Goal: Navigation & Orientation: Find specific page/section

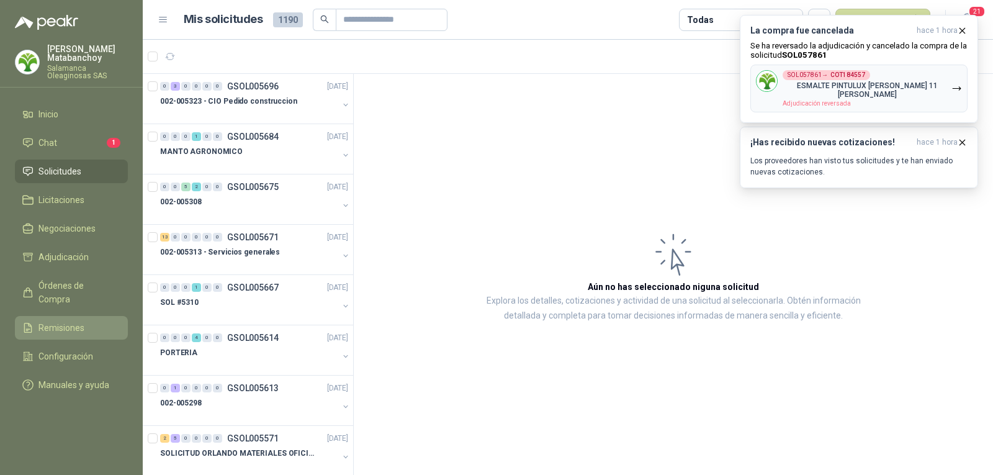
click at [55, 321] on span "Remisiones" at bounding box center [61, 328] width 46 height 14
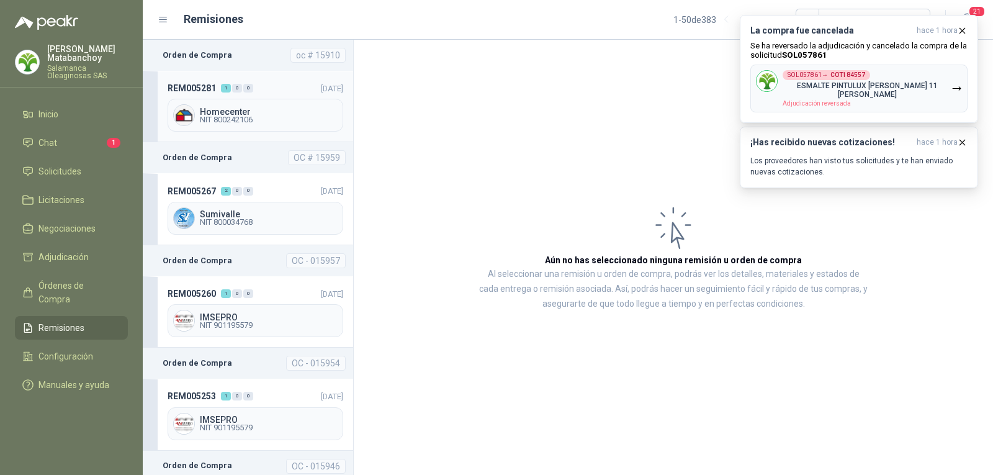
click at [243, 96] on div "REM005281 1 0 0 [DATE] Homecenter NIT 800242106" at bounding box center [248, 106] width 210 height 71
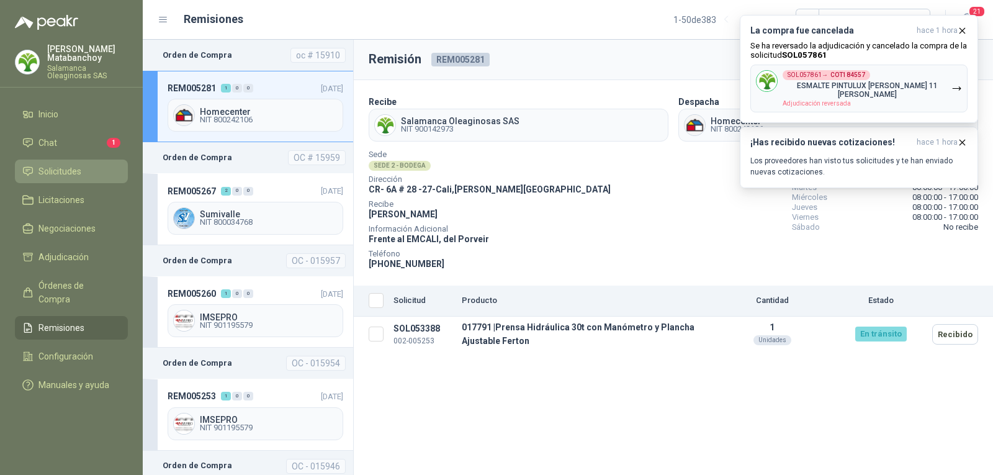
click at [60, 163] on link "Solicitudes" at bounding box center [71, 172] width 113 height 24
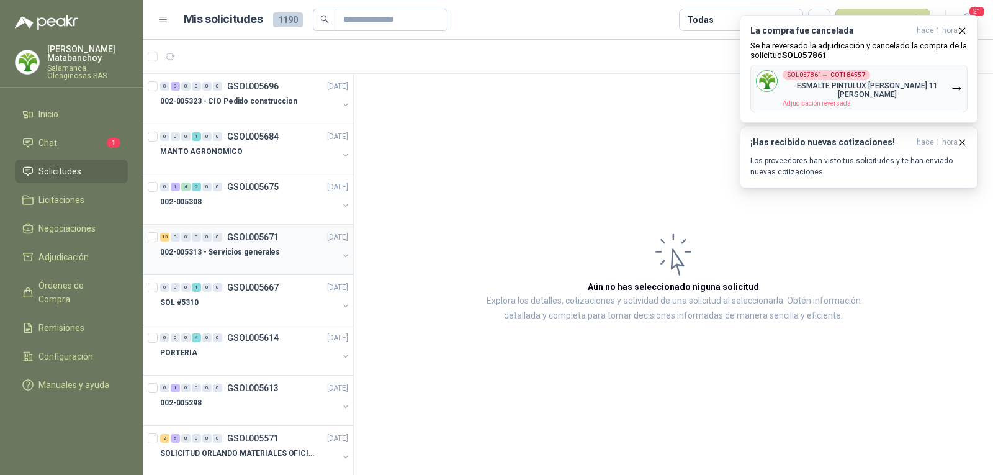
click at [245, 245] on div "002-005313 - Servicios generales" at bounding box center [249, 252] width 178 height 15
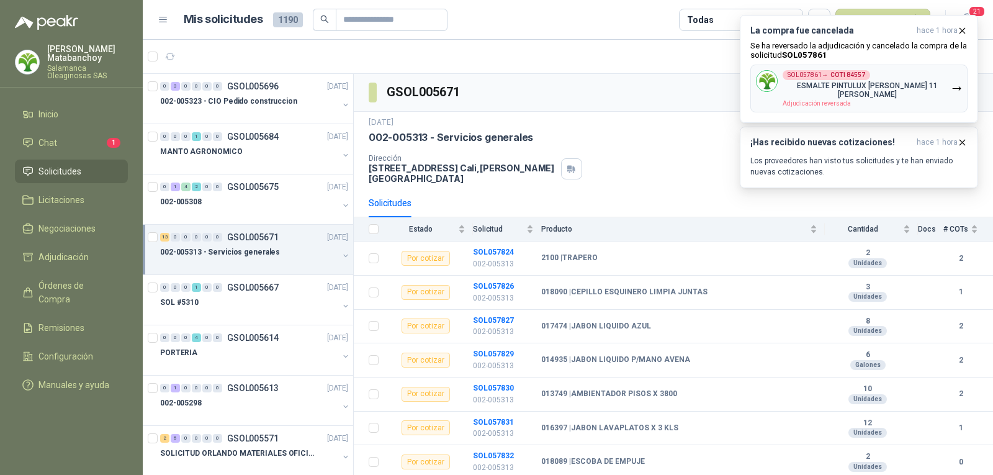
scroll to position [62, 0]
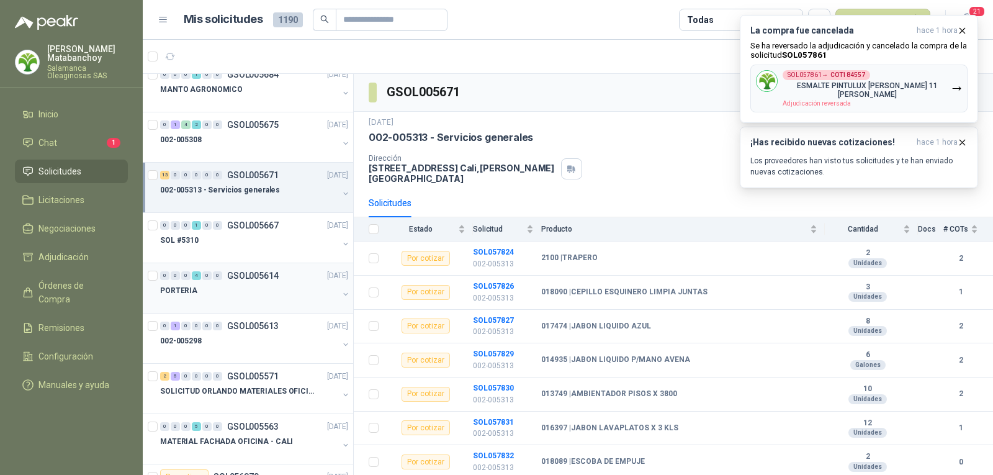
click at [238, 293] on div "PORTERIA" at bounding box center [249, 290] width 178 height 15
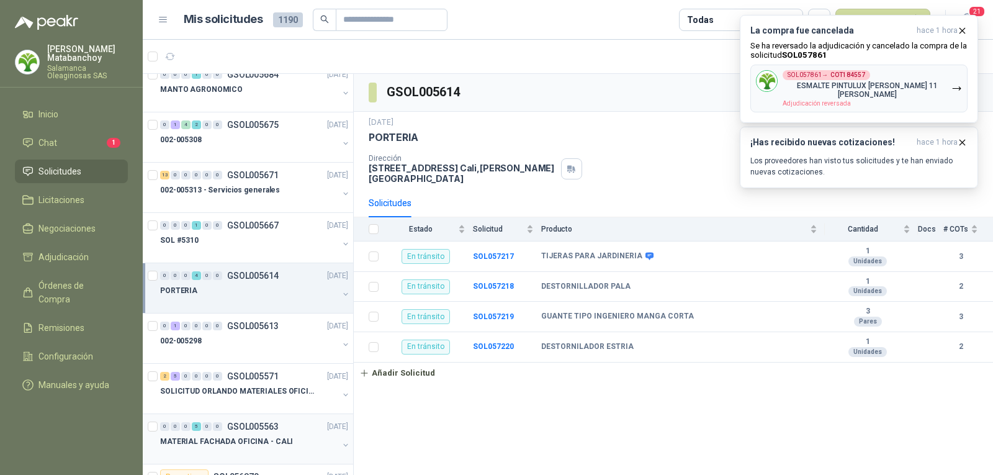
click at [262, 455] on div at bounding box center [249, 454] width 178 height 10
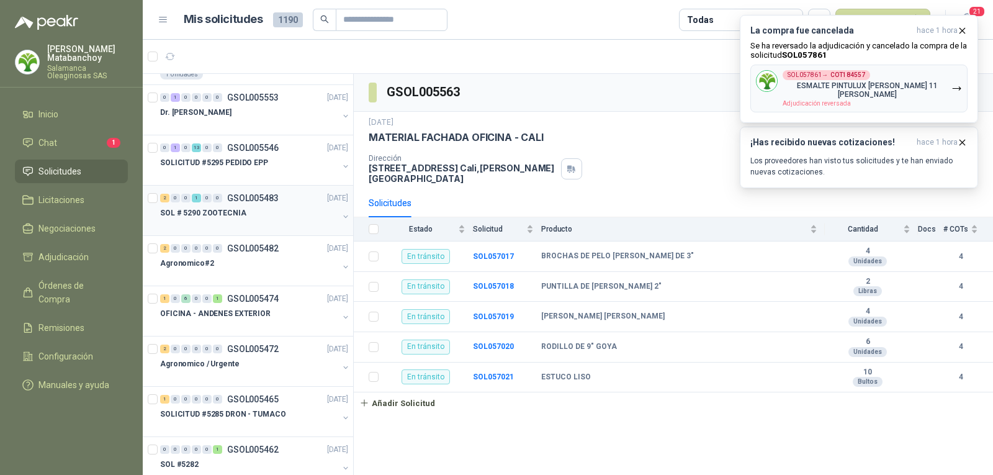
scroll to position [497, 0]
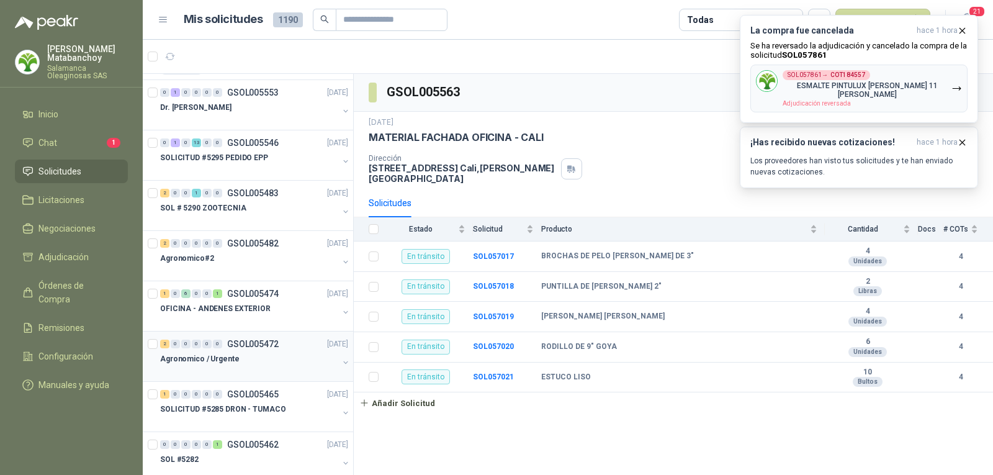
click at [264, 361] on div "Agronomico / Urgente" at bounding box center [249, 358] width 178 height 15
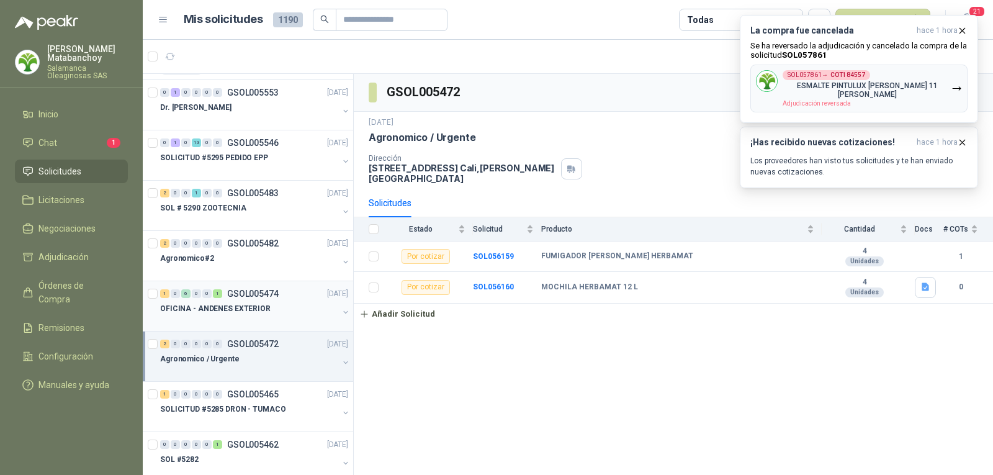
click at [277, 317] on div at bounding box center [249, 321] width 178 height 10
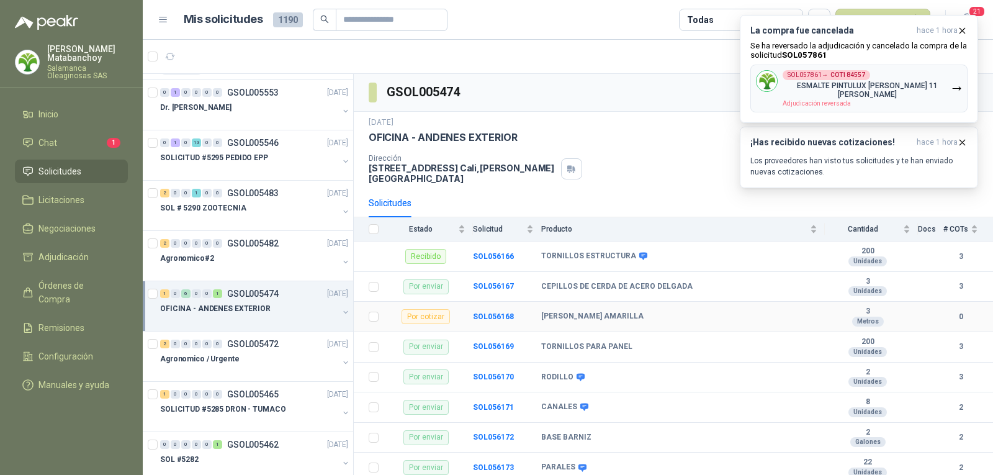
scroll to position [16, 0]
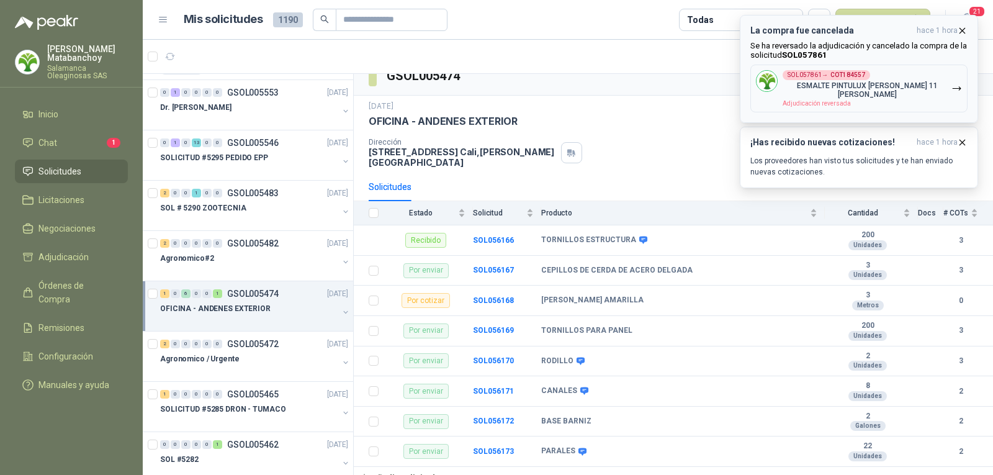
click at [963, 34] on icon "button" at bounding box center [962, 30] width 11 height 11
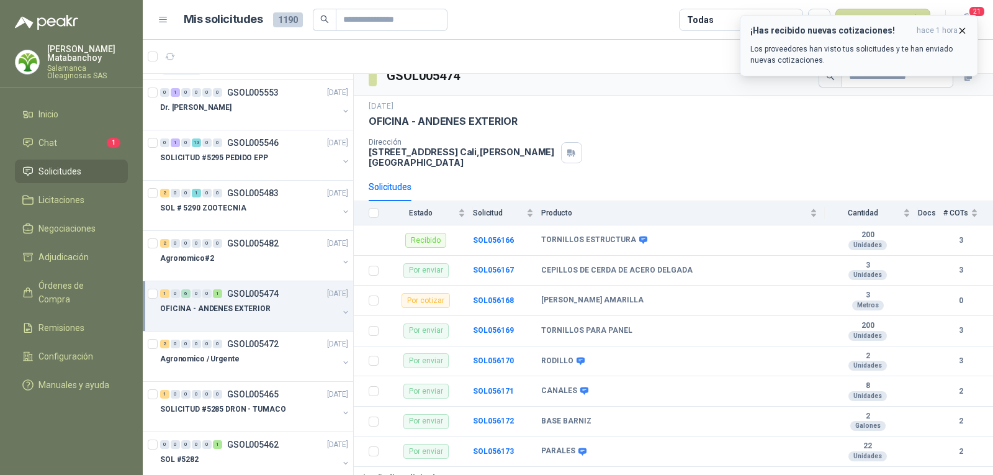
click at [961, 30] on icon "button" at bounding box center [962, 30] width 11 height 11
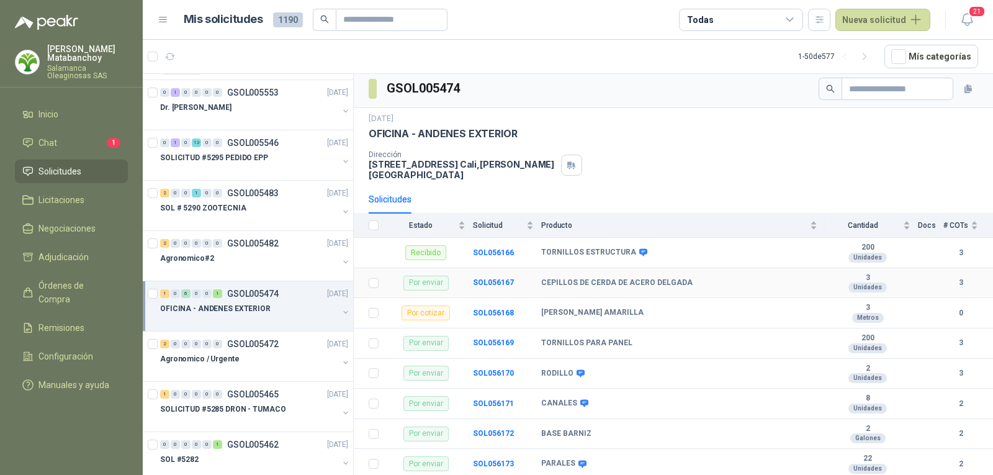
scroll to position [0, 0]
